Goal: Task Accomplishment & Management: Manage account settings

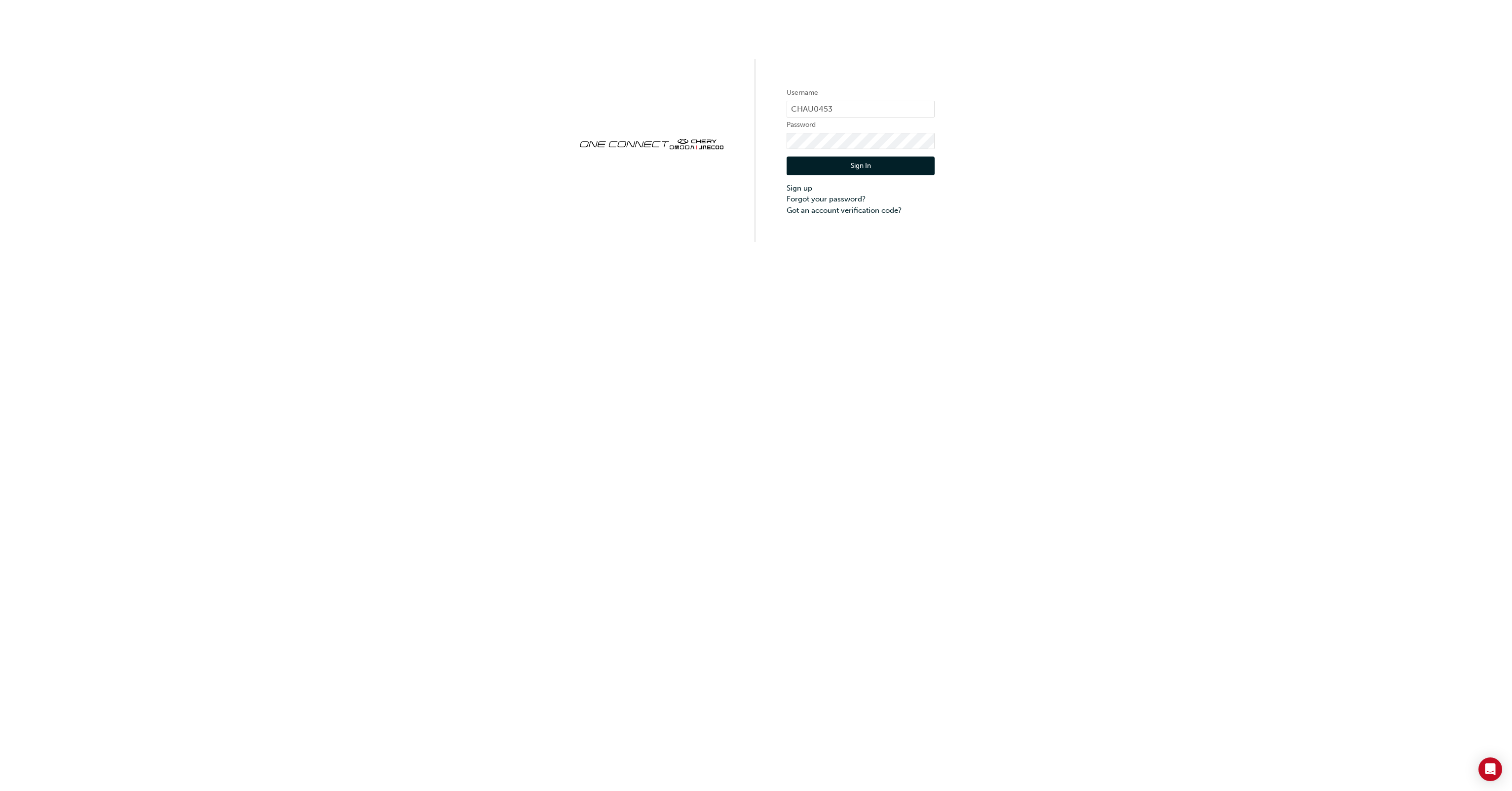
click at [863, 163] on button "Sign In" at bounding box center [860, 166] width 148 height 19
click at [837, 213] on link "Forgot your password?" at bounding box center [860, 214] width 148 height 11
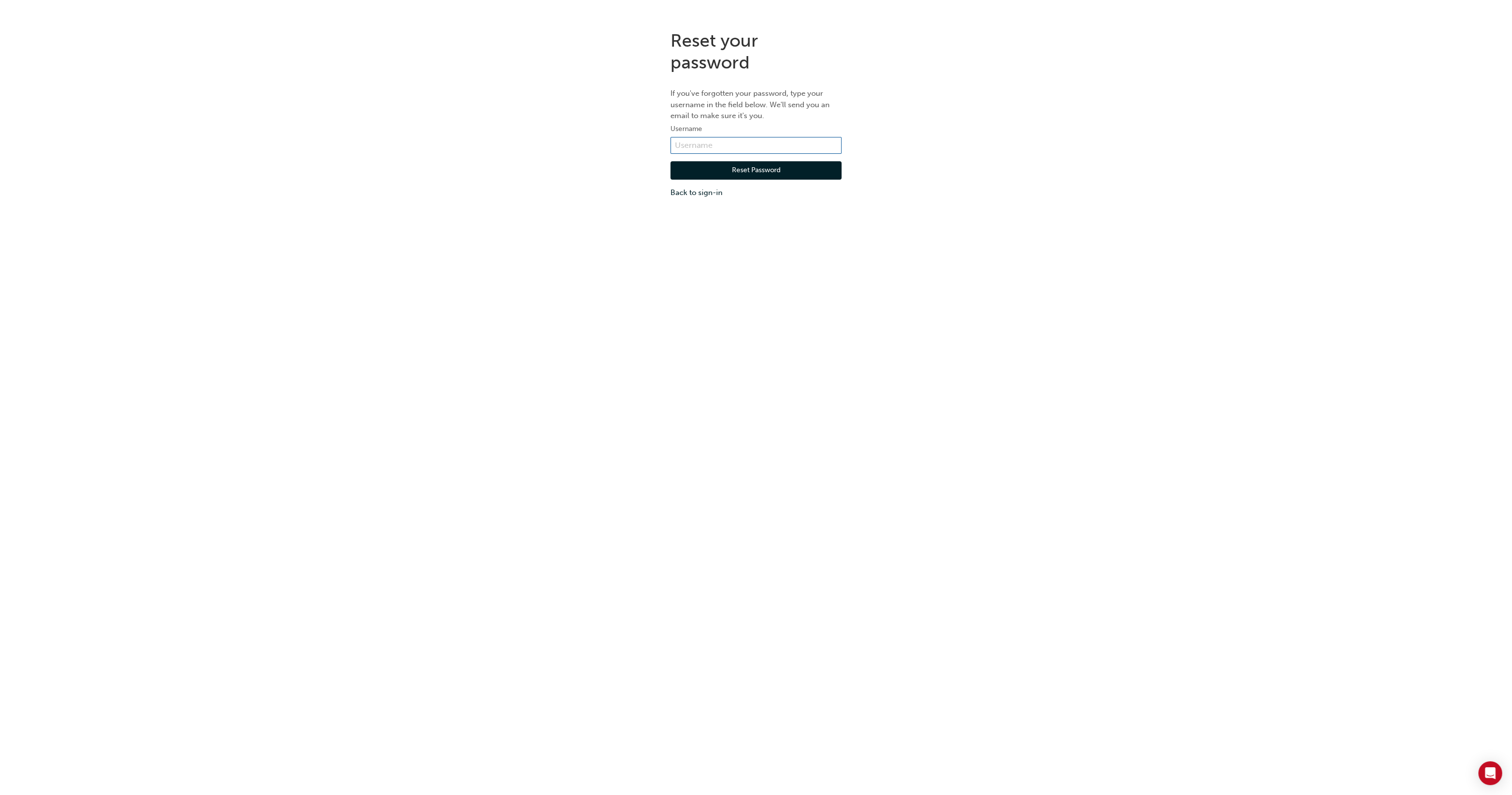
click at [715, 139] on input "text" at bounding box center [756, 145] width 171 height 17
type input "CHAU0453"
click at [736, 168] on button "Reset Password" at bounding box center [756, 171] width 171 height 19
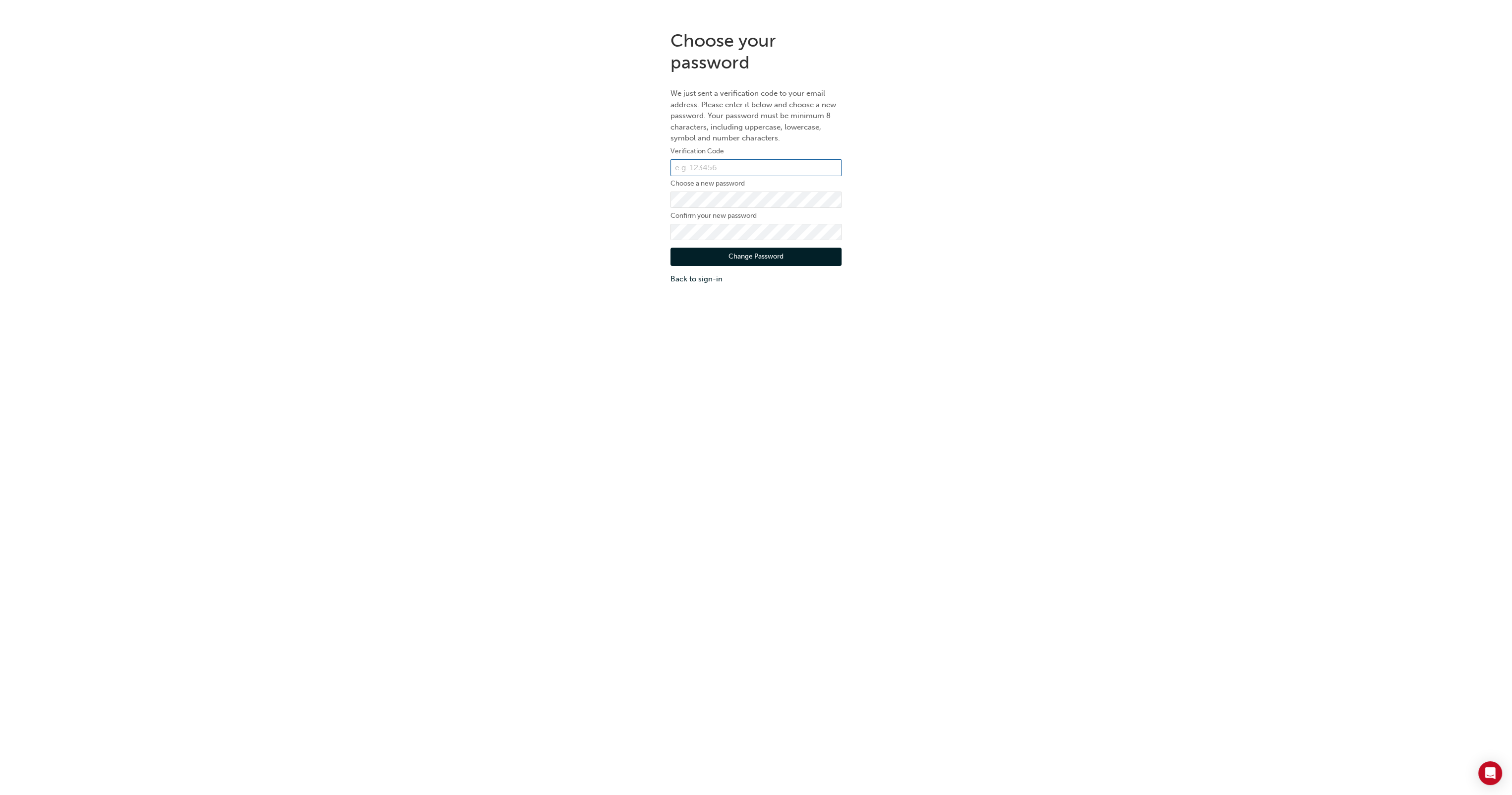
click at [721, 163] on input "text" at bounding box center [756, 168] width 171 height 17
click at [698, 165] on input "text" at bounding box center [756, 168] width 171 height 17
paste input "226202"
type input "226202"
click at [553, 259] on div "Choose your password We just sent a verification code to your email address. Pl…" at bounding box center [756, 157] width 1512 height 270
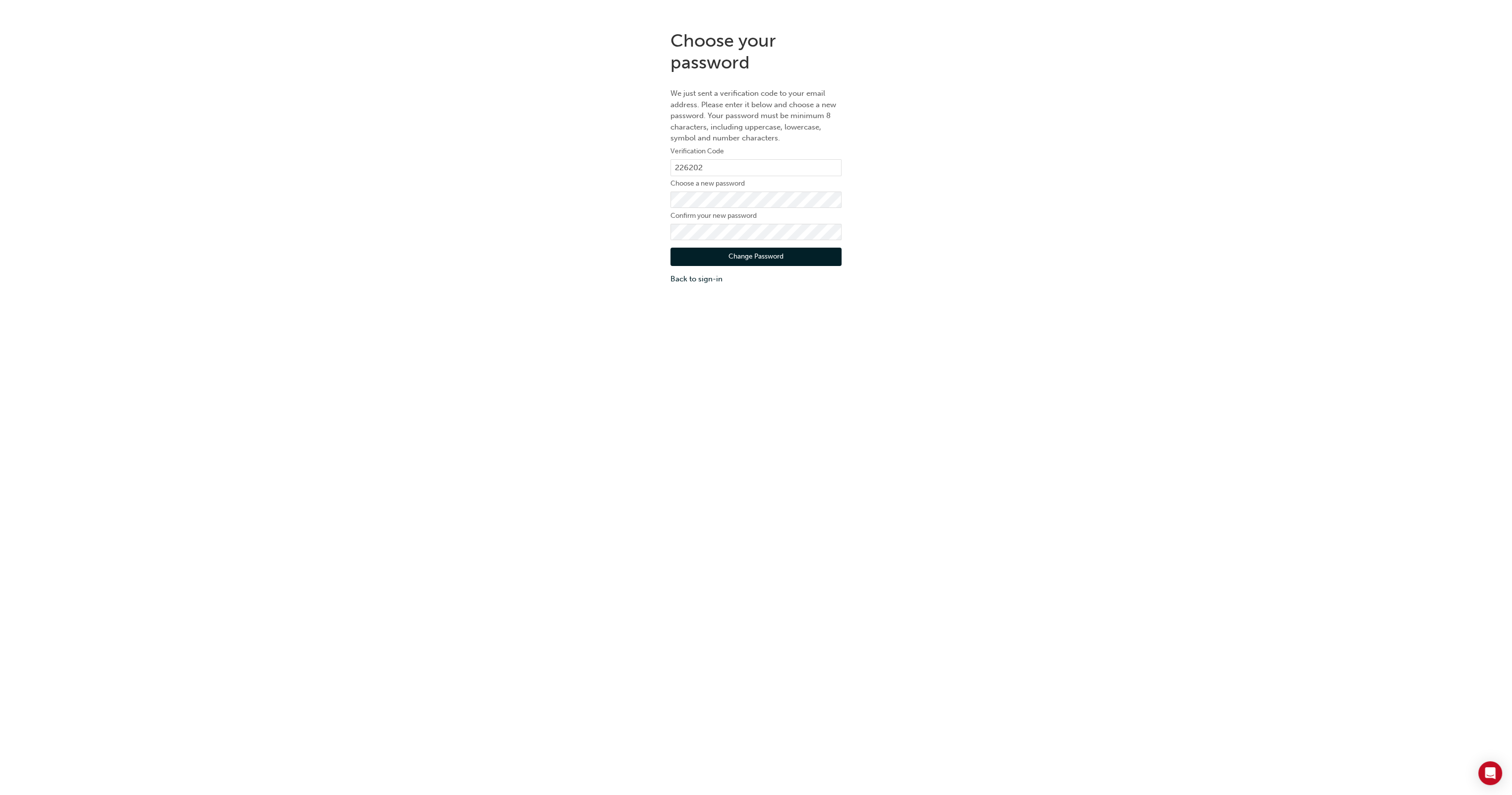
click at [762, 260] on button "Change Password" at bounding box center [756, 257] width 171 height 19
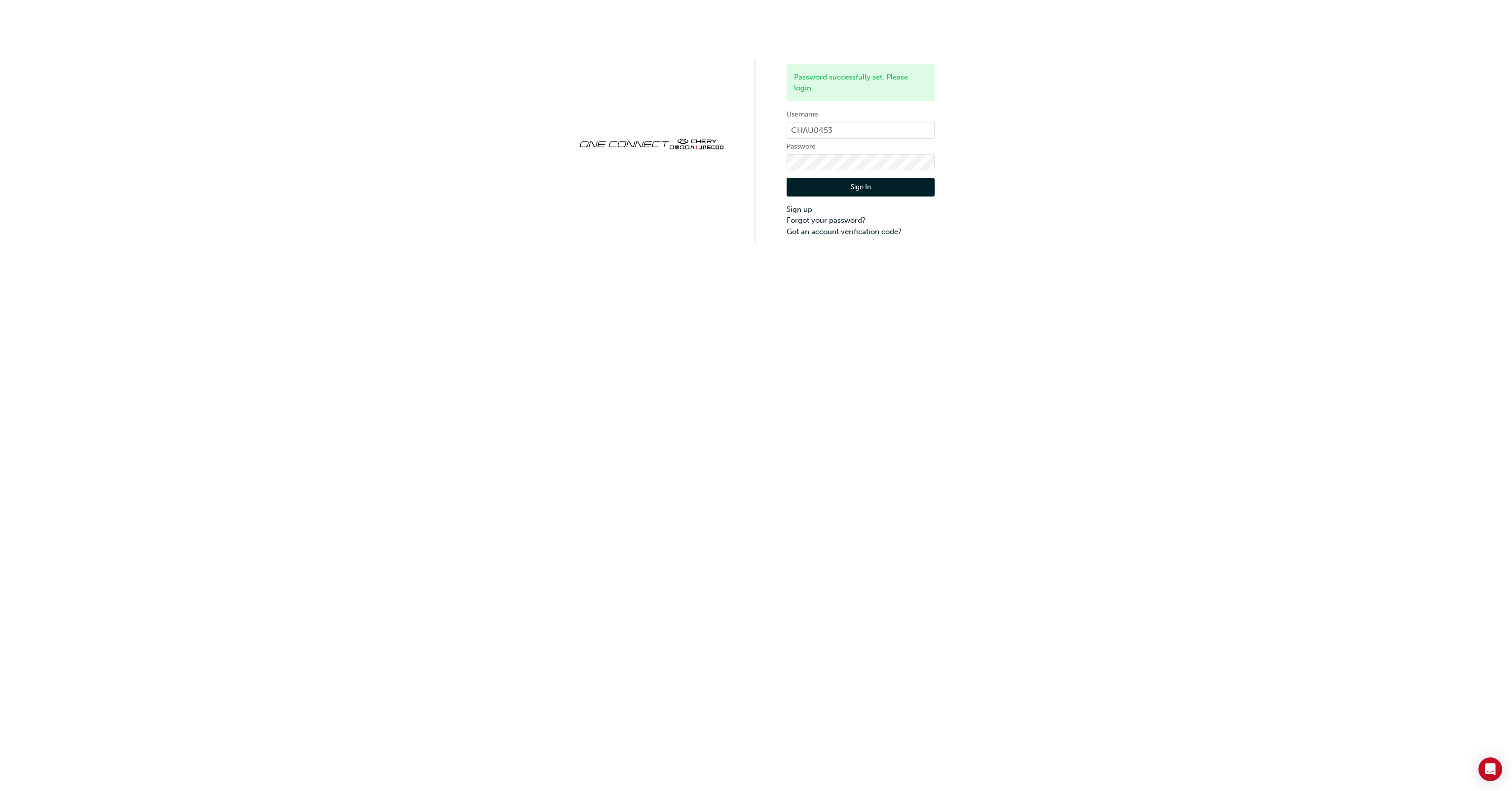
click at [859, 153] on form "Username CHAU0453 Password Sign In Sign up Forgot your password? Got an account…" at bounding box center [860, 173] width 148 height 129
click at [752, 160] on div "Password successfully set. Please login. Username CHAU0453 Password Sign In Sig…" at bounding box center [756, 121] width 1512 height 242
click at [798, 187] on button "Sign In" at bounding box center [860, 187] width 148 height 19
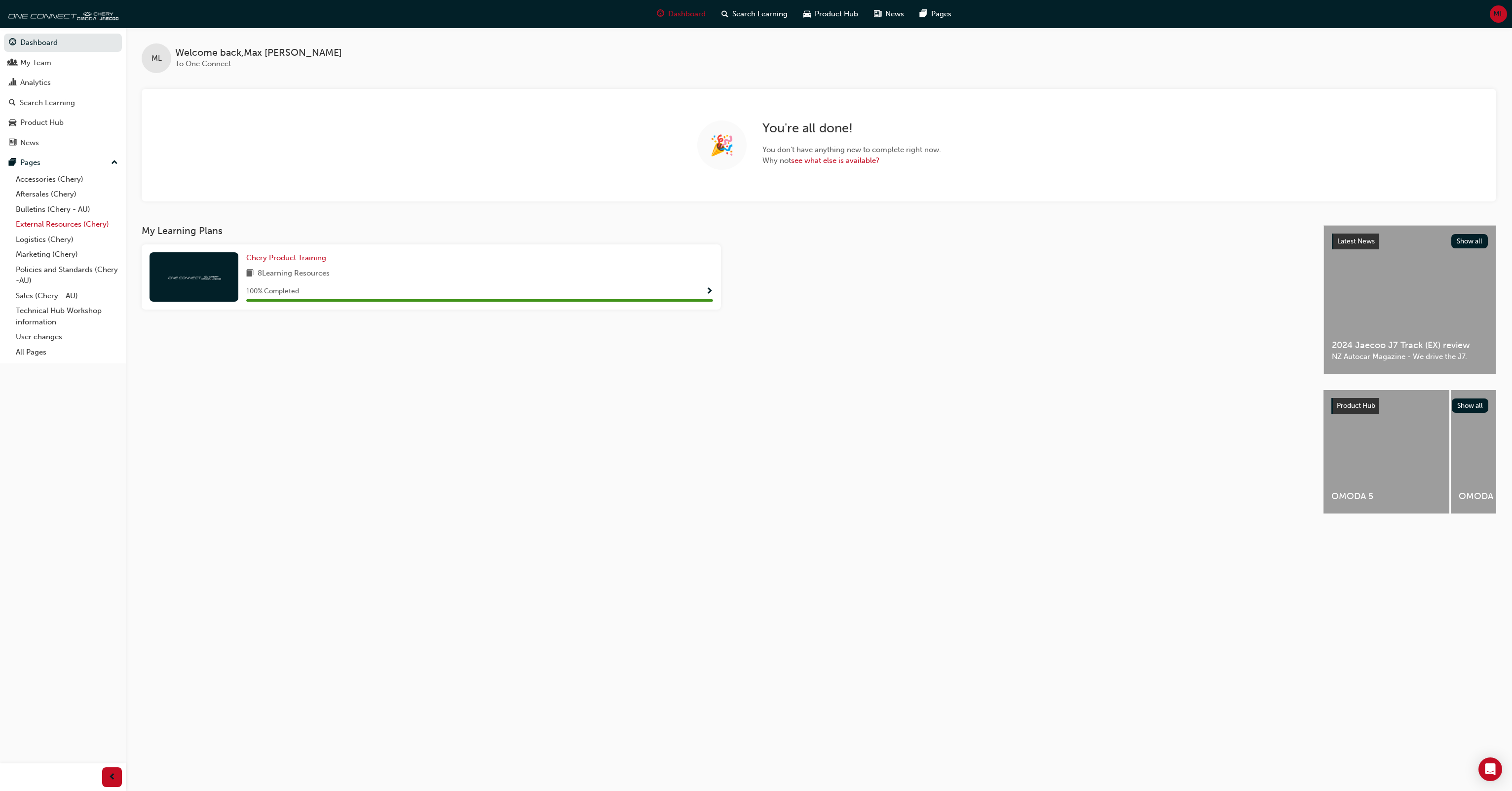
click at [88, 228] on link "External Resources (Chery)" at bounding box center [66, 224] width 110 height 15
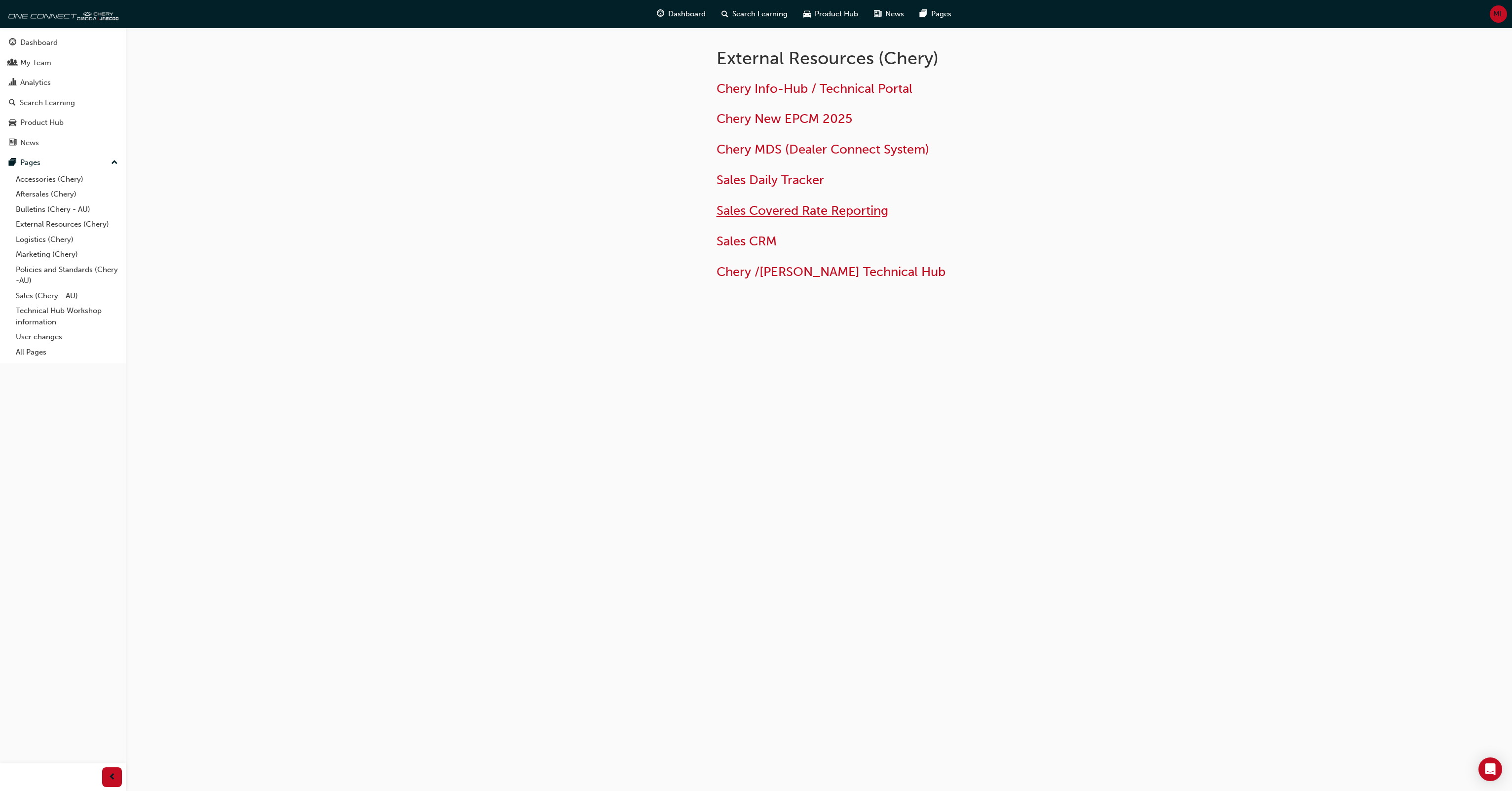
click at [815, 207] on span "Sales Covered Rate Reporting" at bounding box center [802, 211] width 172 height 15
